Goal: Information Seeking & Learning: Learn about a topic

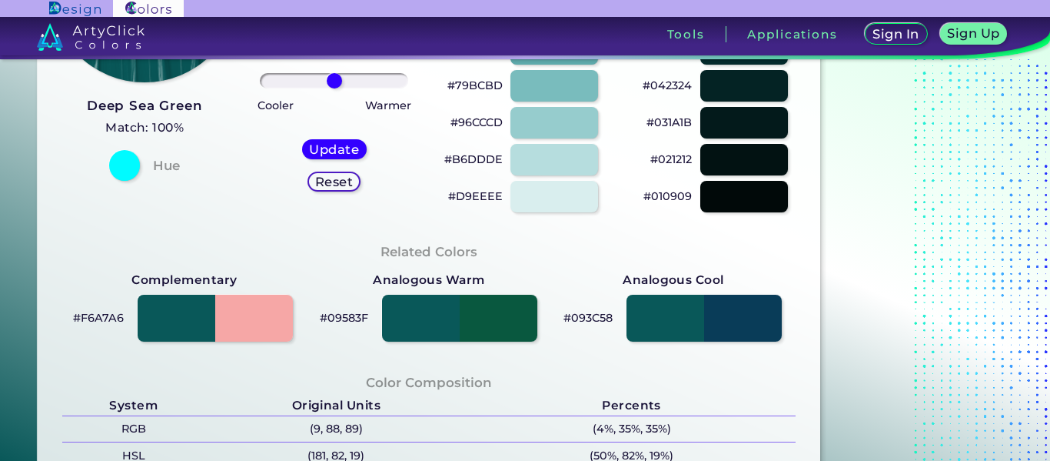
scroll to position [461, 0]
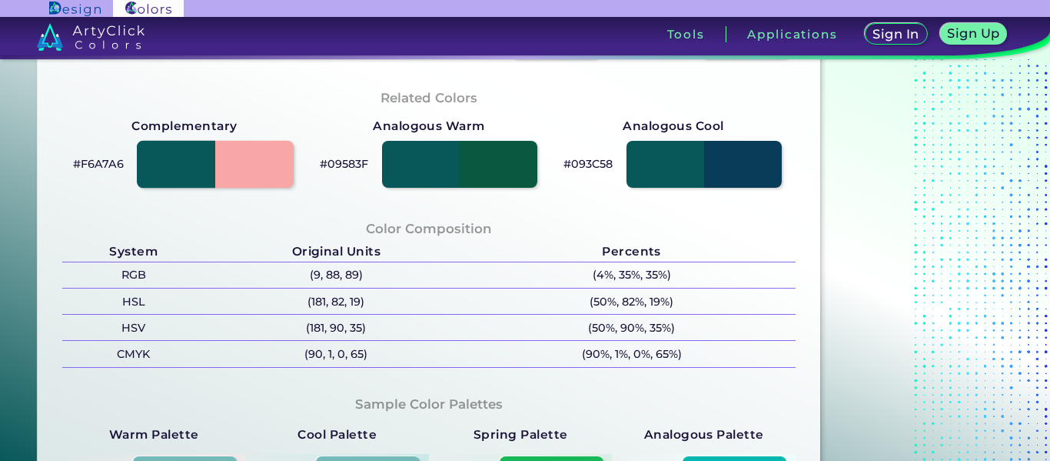
click at [265, 175] on div at bounding box center [215, 165] width 157 height 48
click at [757, 163] on div at bounding box center [704, 165] width 157 height 48
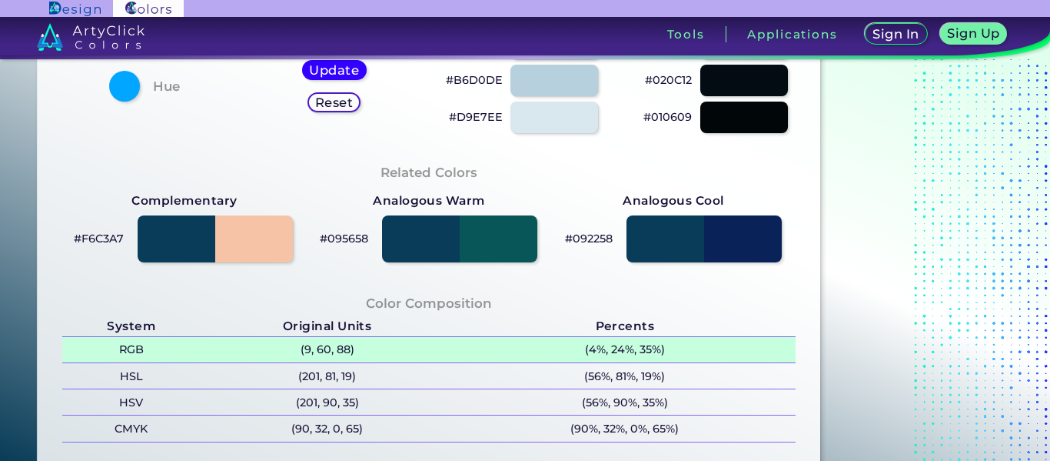
scroll to position [461, 0]
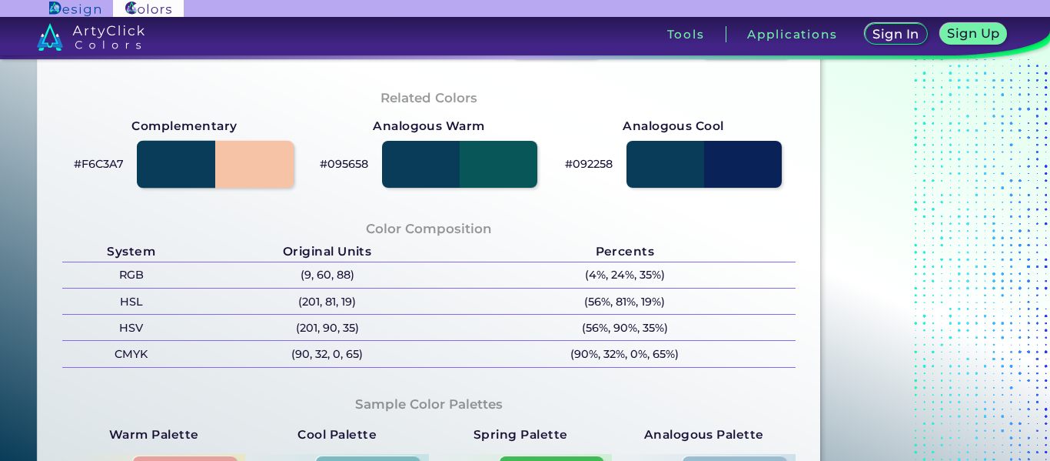
click at [254, 172] on div at bounding box center [215, 165] width 157 height 48
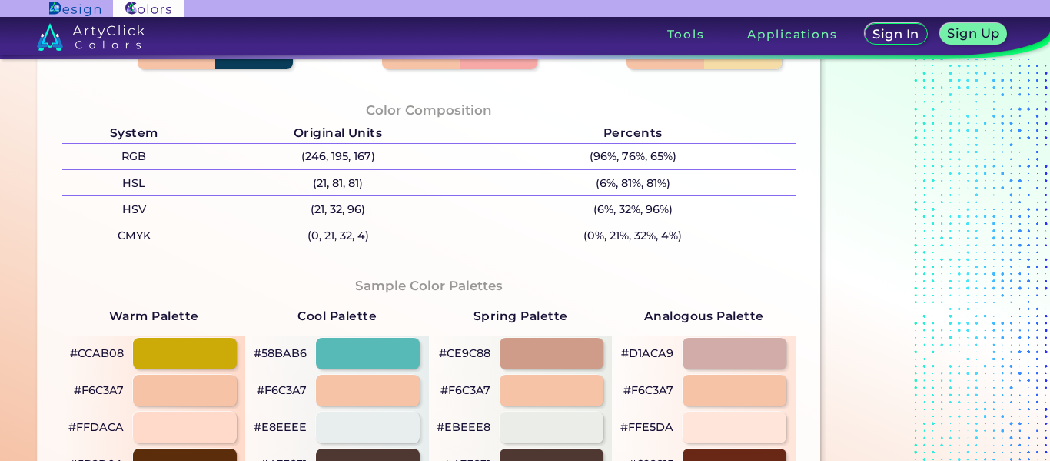
scroll to position [615, 0]
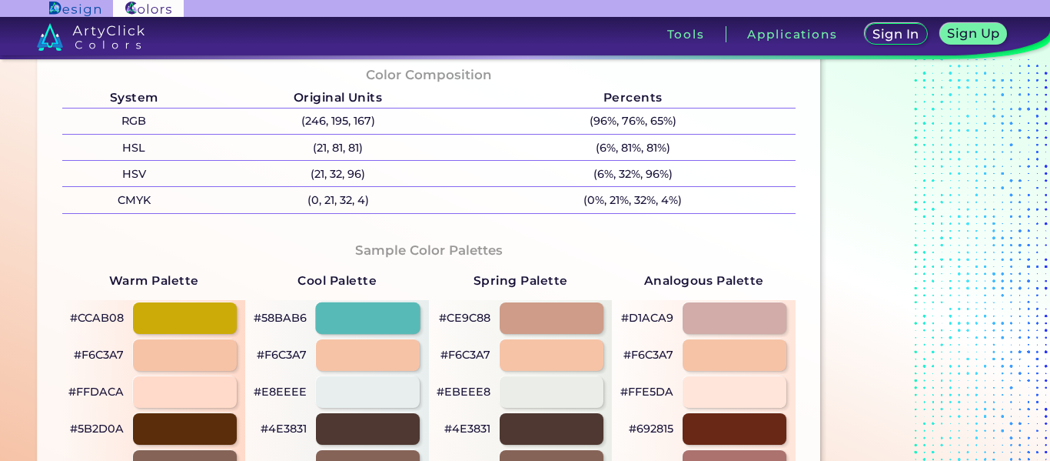
click at [409, 312] on div at bounding box center [368, 318] width 105 height 32
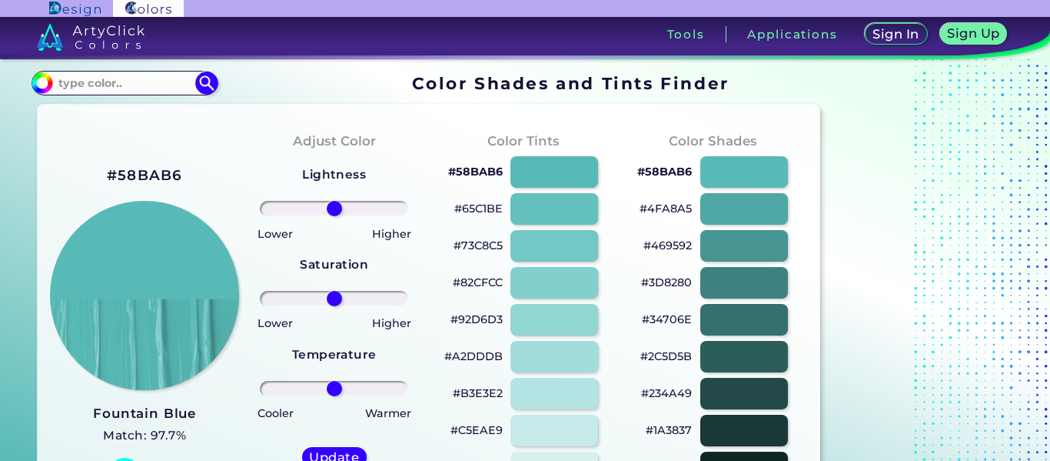
scroll to position [154, 0]
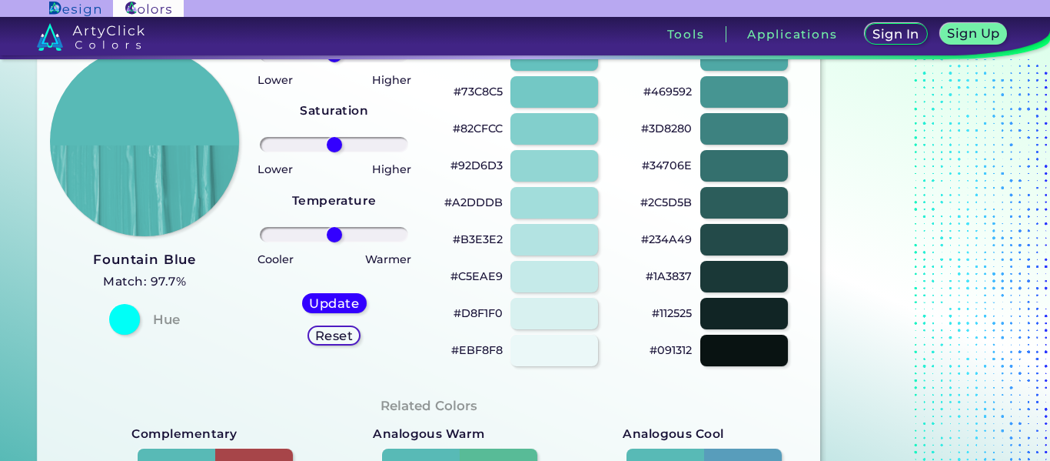
click at [122, 261] on h3 "Fountain Blue" at bounding box center [144, 260] width 103 height 18
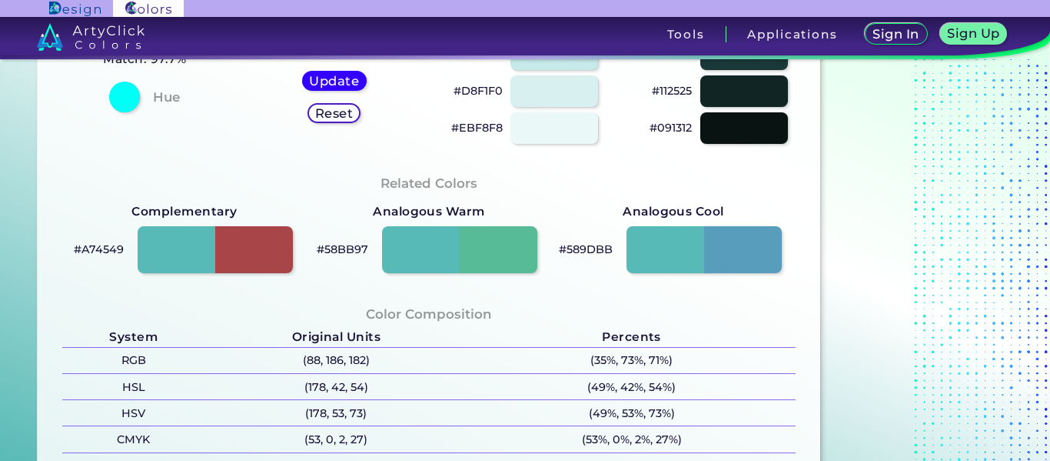
scroll to position [384, 0]
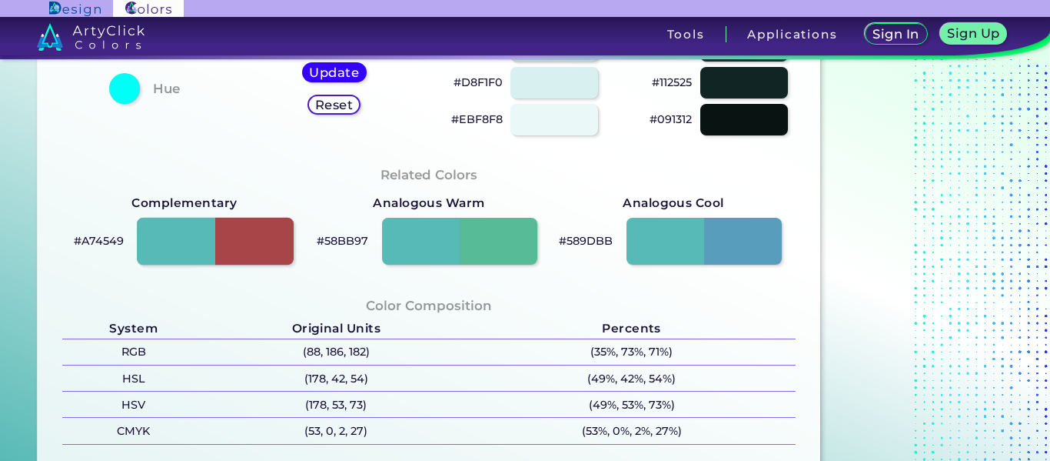
click at [272, 241] on div at bounding box center [215, 242] width 157 height 48
type input "#a74549"
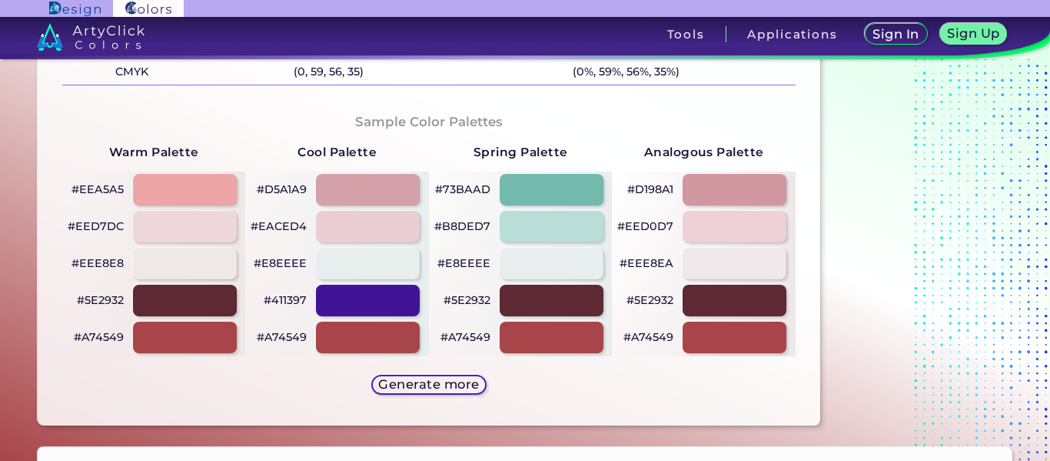
scroll to position [769, 0]
